Goal: Browse casually

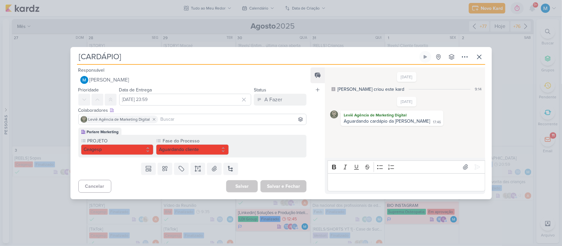
scroll to position [584, 0]
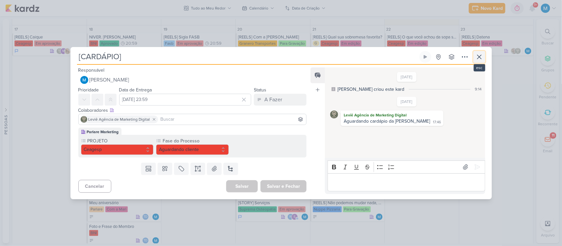
click at [481, 58] on icon at bounding box center [480, 57] width 4 height 4
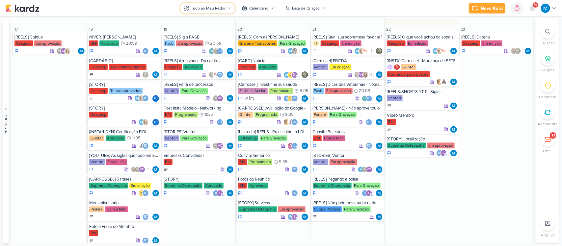
click at [219, 10] on div "Tudo ao Meu Redor" at bounding box center [208, 8] width 35 height 6
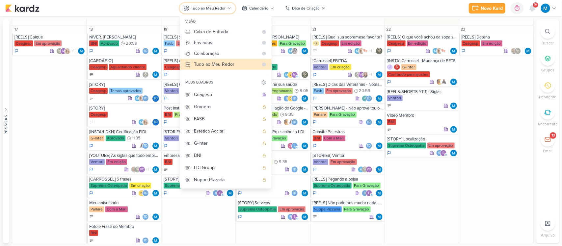
click at [219, 10] on div "Tudo ao Meu Redor" at bounding box center [208, 8] width 35 height 6
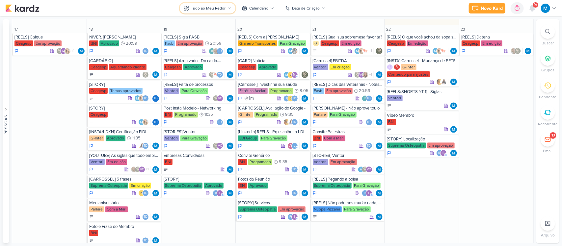
click at [219, 10] on div "Tudo ao Meu Redor" at bounding box center [208, 8] width 35 height 6
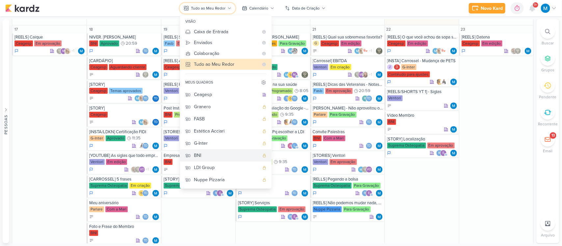
scroll to position [48, 0]
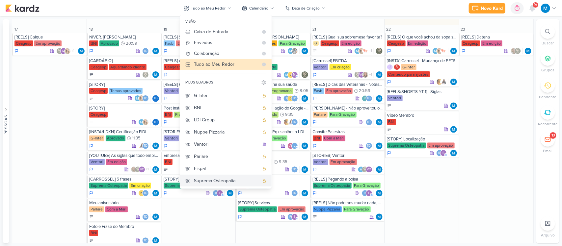
click at [213, 178] on div "Suprema Osteopatia" at bounding box center [226, 181] width 65 height 7
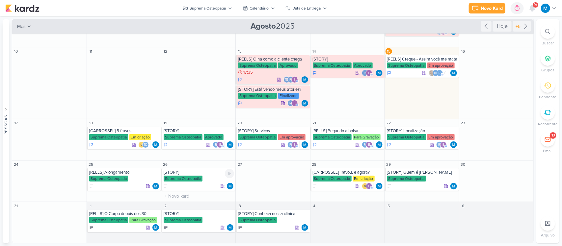
scroll to position [48, 0]
click at [430, 61] on div "[REELS] Creque - Assim você me mata" at bounding box center [422, 59] width 71 height 5
